Goal: Information Seeking & Learning: Learn about a topic

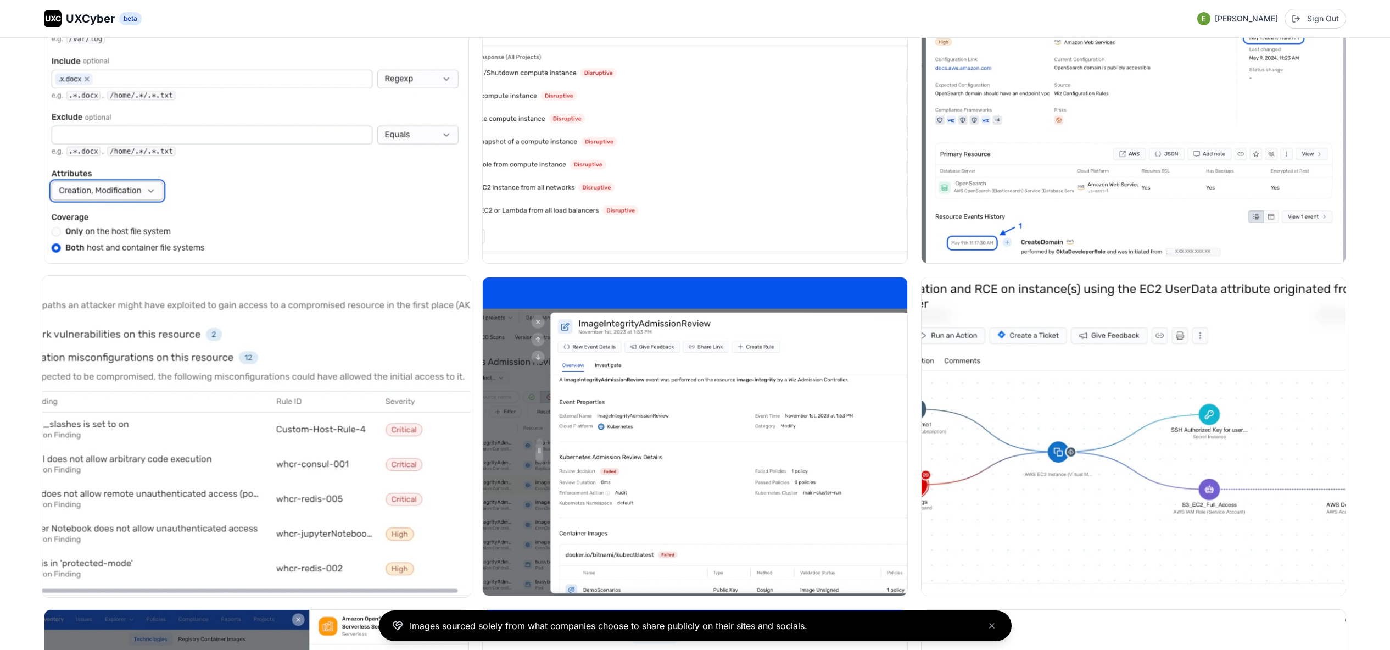
scroll to position [6946, 0]
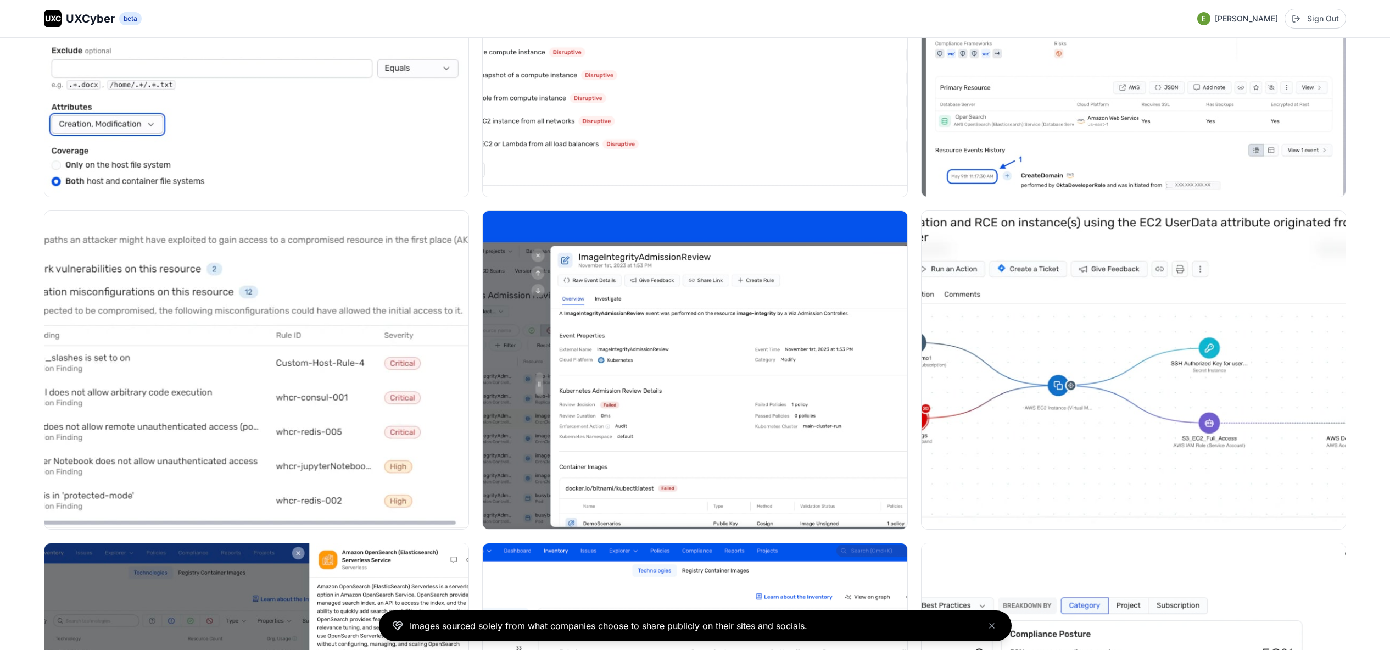
scroll to position [7297, 0]
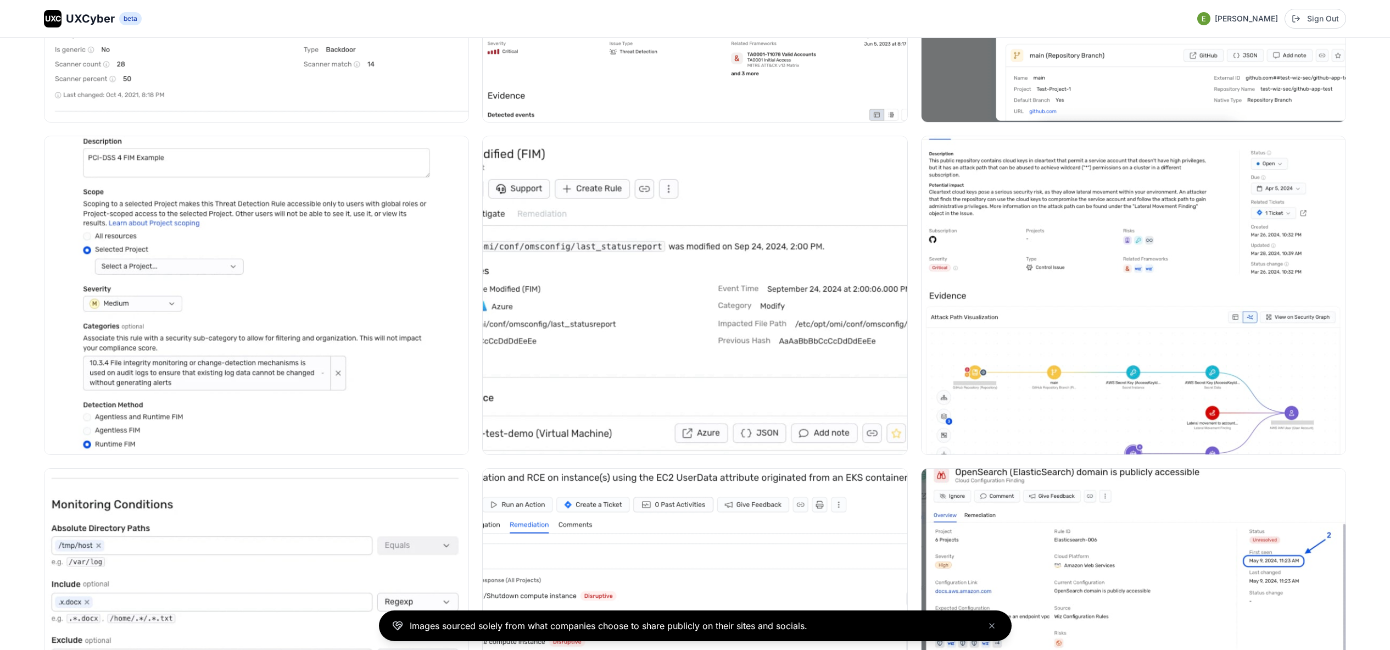
scroll to position [6372, 0]
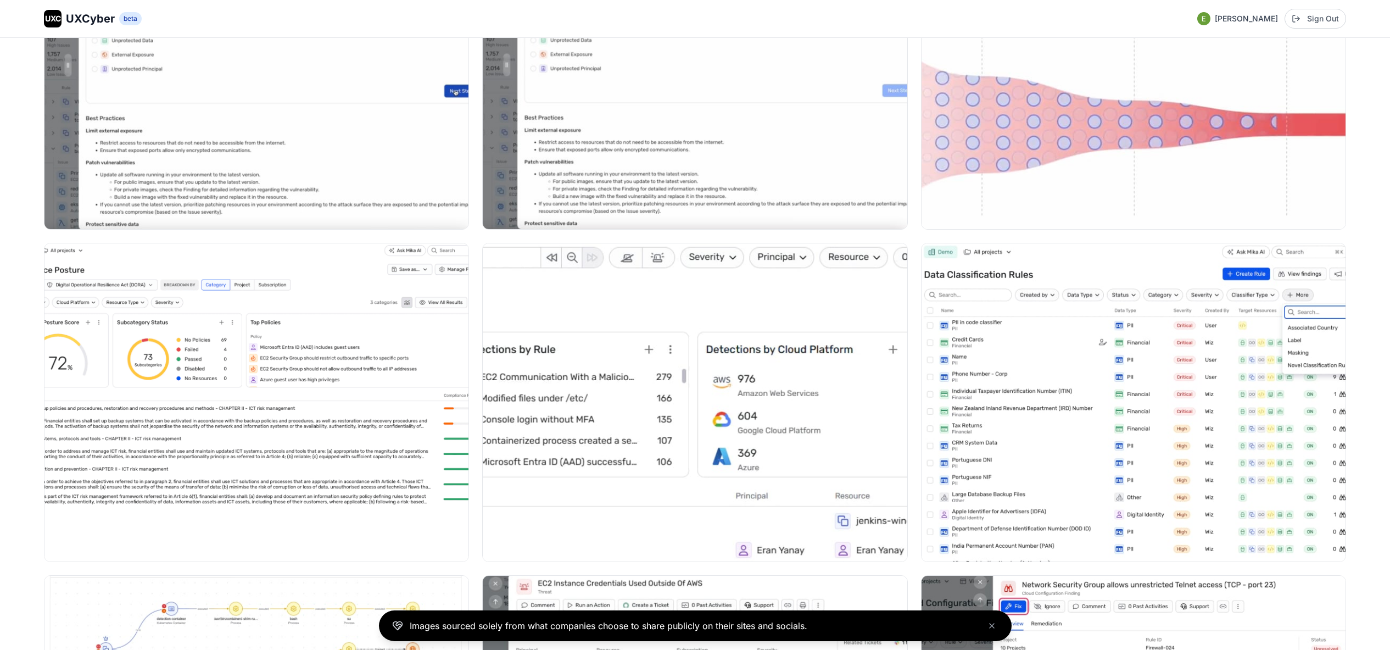
scroll to position [1593, 0]
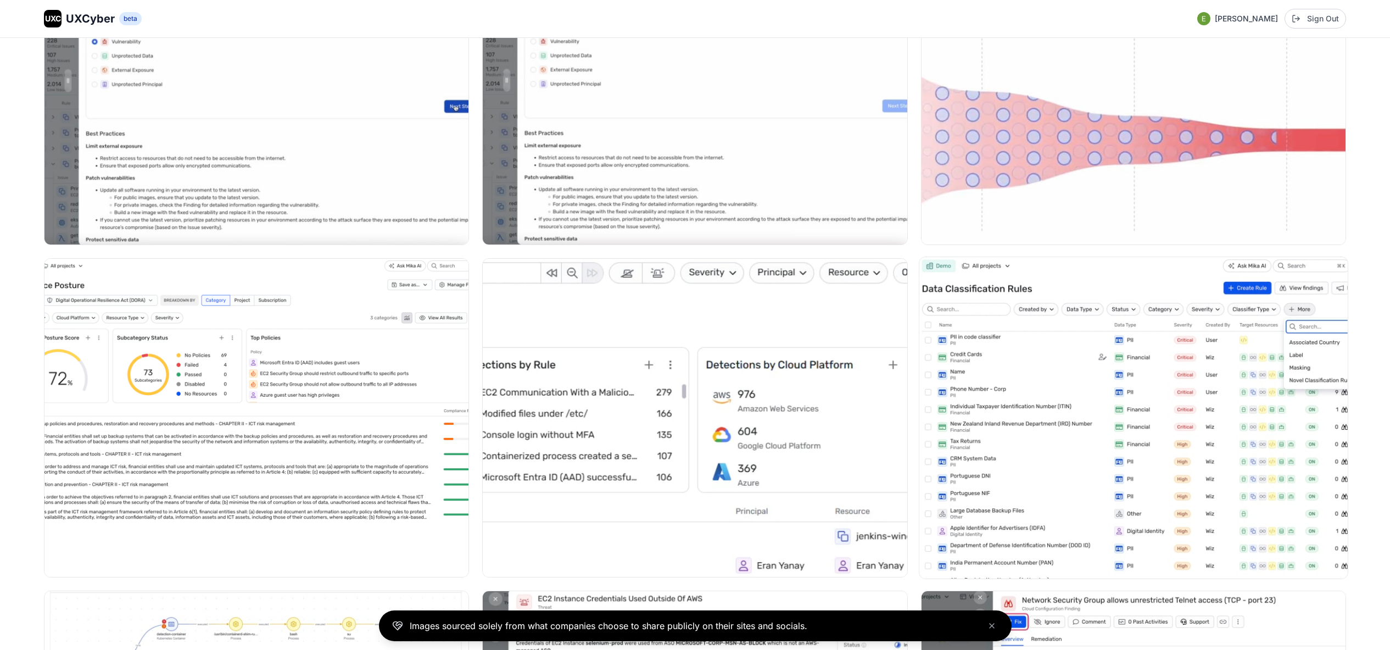
click at [1066, 359] on img at bounding box center [1133, 417] width 428 height 321
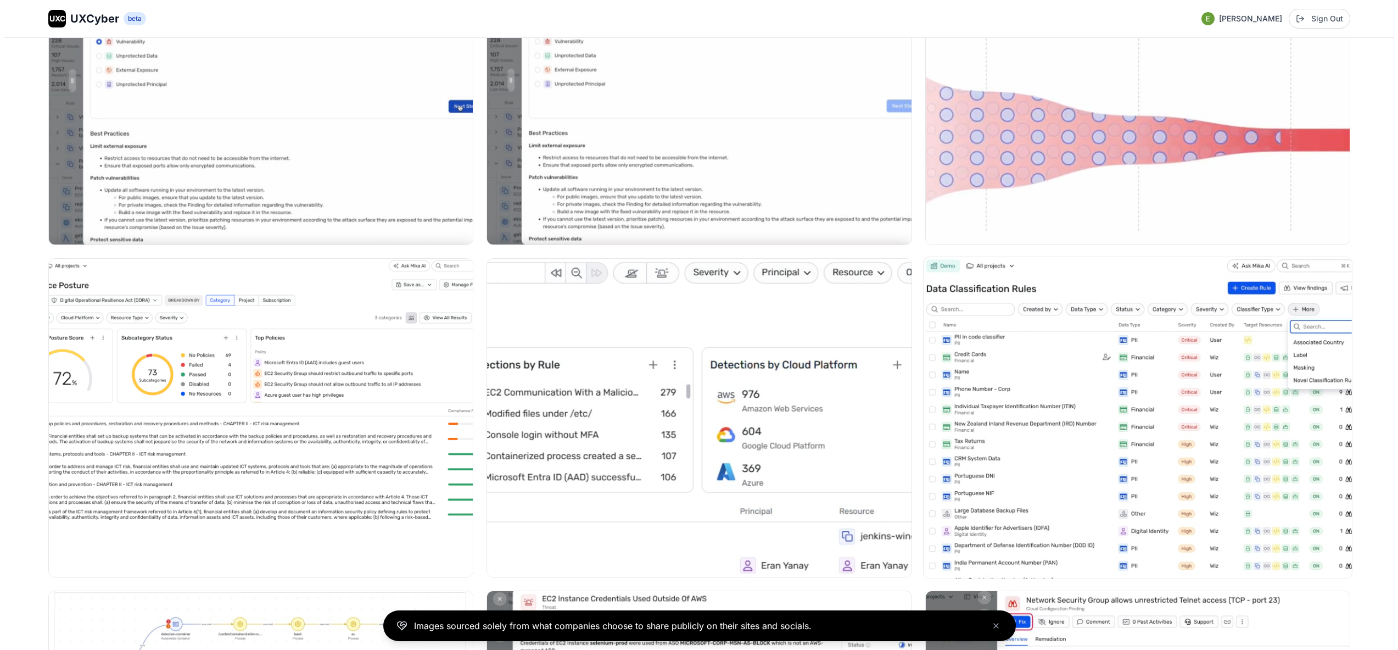
scroll to position [1601, 0]
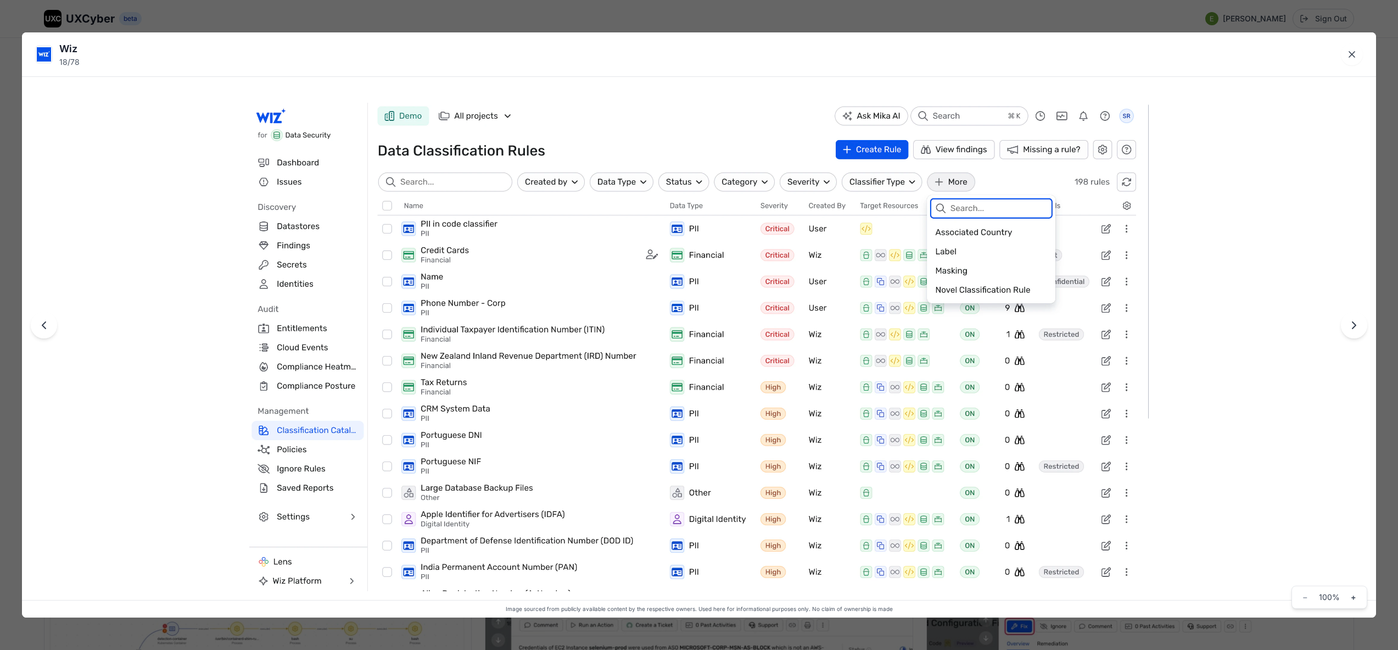
click at [608, 15] on div "Wiz 18 / 78 Image sourced from publicly available content by the respective own…" at bounding box center [699, 325] width 1398 height 650
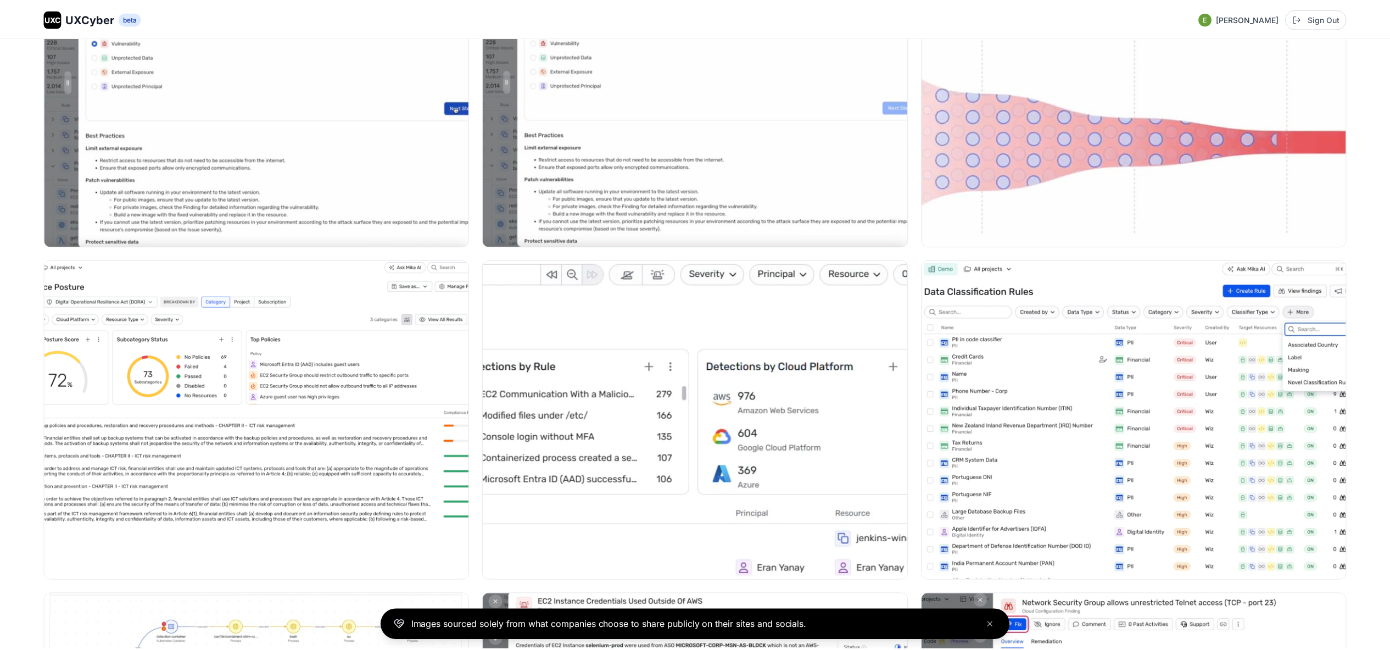
scroll to position [1593, 0]
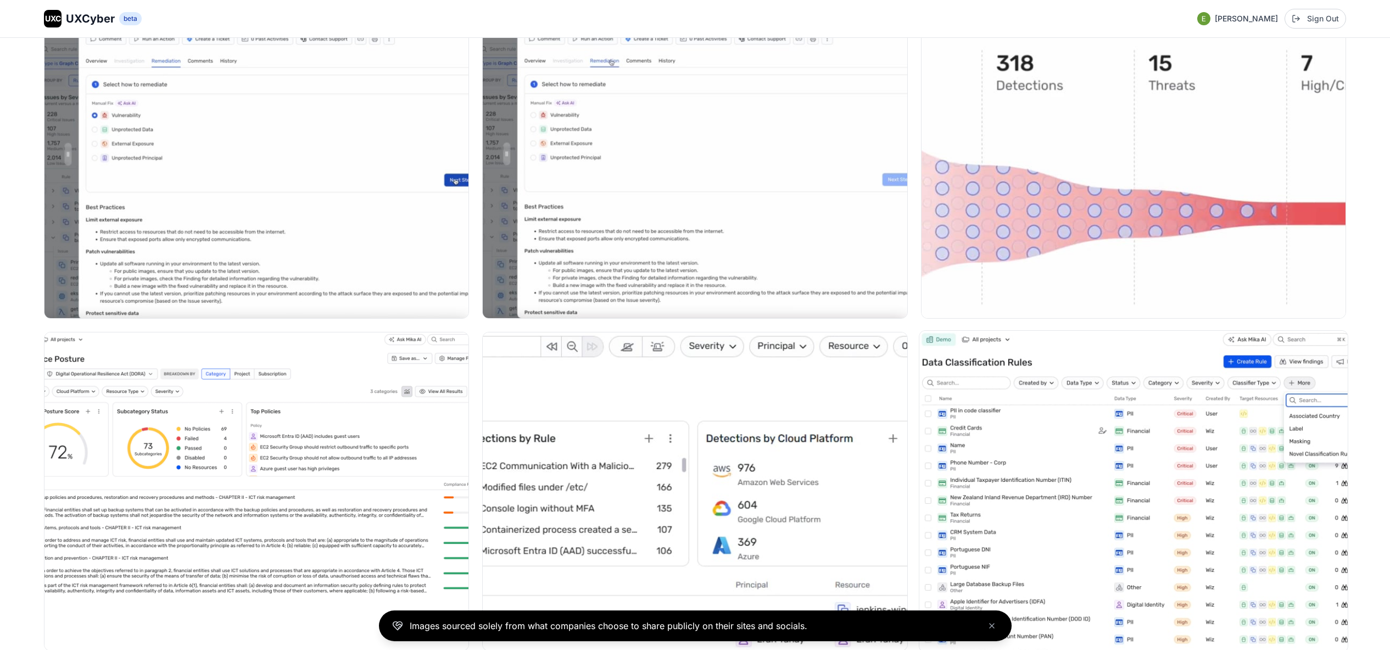
scroll to position [1528, 0]
